Goal: Transaction & Acquisition: Purchase product/service

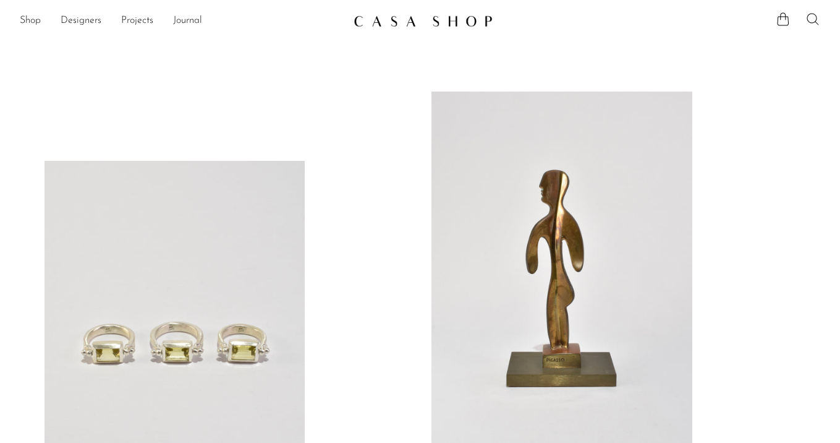
click at [809, 19] on icon at bounding box center [812, 19] width 15 height 15
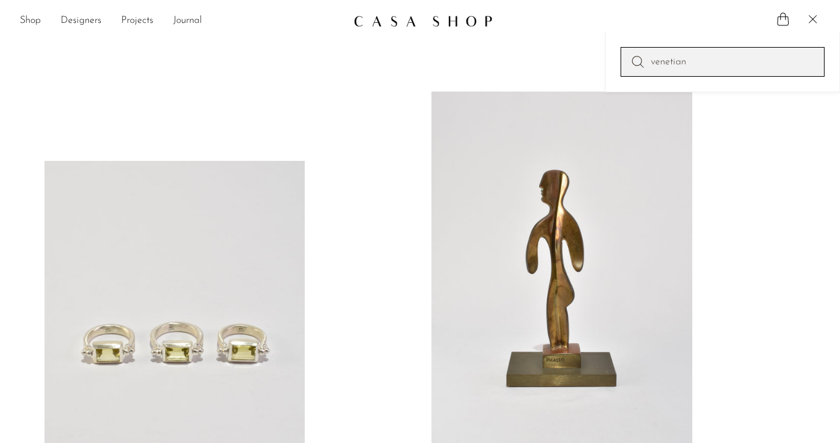
type input "venetian"
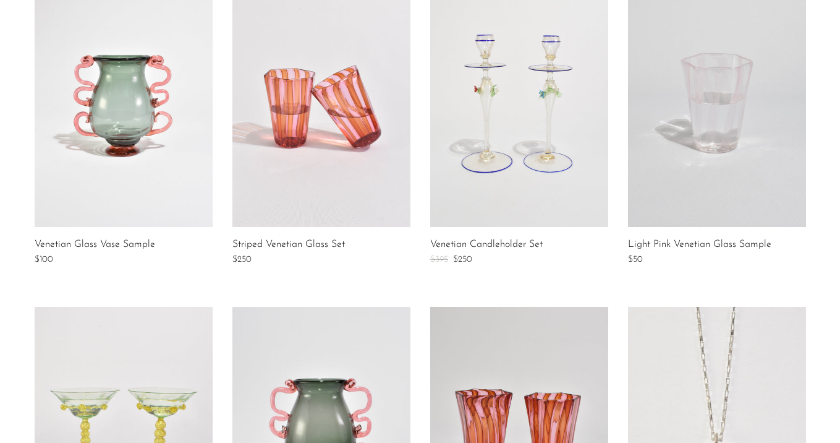
scroll to position [456, 0]
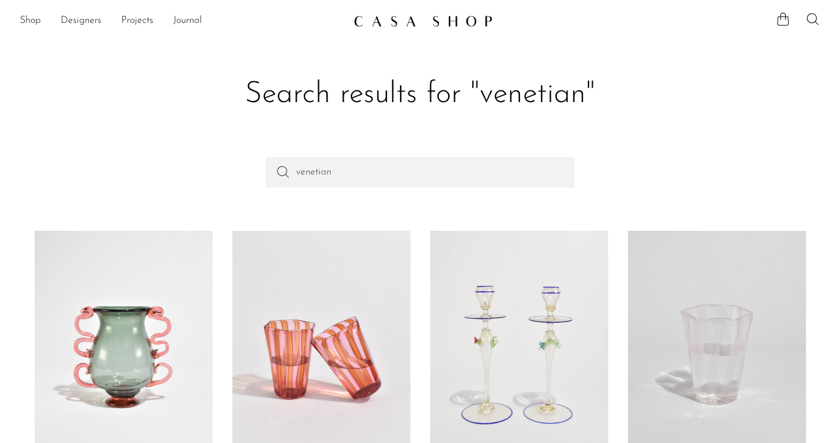
scroll to position [456, 0]
